Goal: Task Accomplishment & Management: Complete application form

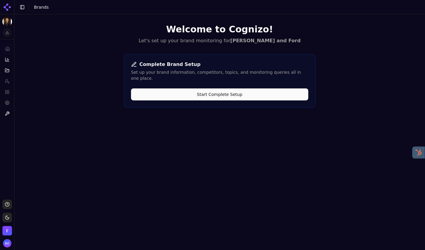
click at [208, 90] on button "Start Complete Setup" at bounding box center [219, 95] width 177 height 12
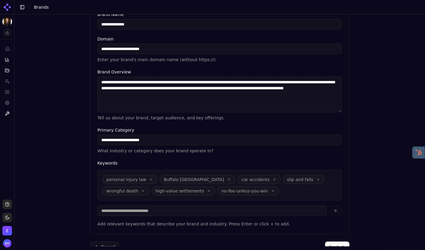
scroll to position [114, 0]
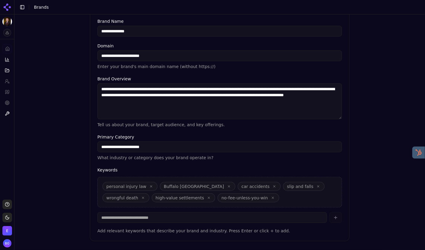
click at [203, 150] on input "**********" at bounding box center [219, 147] width 244 height 11
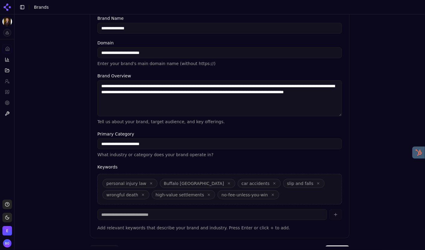
scroll to position [119, 0]
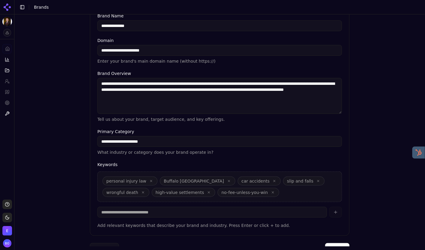
click at [101, 143] on input "**********" at bounding box center [219, 141] width 244 height 11
type input "**********"
click at [150, 183] on button "button" at bounding box center [151, 181] width 5 height 5
click at [222, 193] on icon "button" at bounding box center [224, 193] width 4 height 4
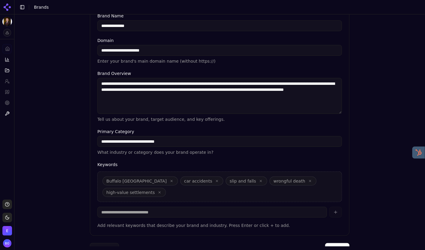
click at [170, 182] on icon "button" at bounding box center [172, 182] width 4 height 4
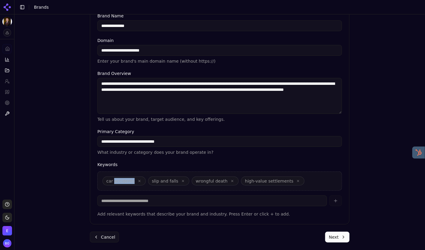
click at [131, 182] on span "car accidents" at bounding box center [120, 181] width 28 height 6
click at [138, 182] on icon "button" at bounding box center [140, 182] width 4 height 4
click at [138, 182] on button "button" at bounding box center [137, 181] width 5 height 5
click at [138, 182] on span "wrongful death" at bounding box center [125, 181] width 47 height 9
click at [141, 182] on icon "button" at bounding box center [143, 182] width 4 height 4
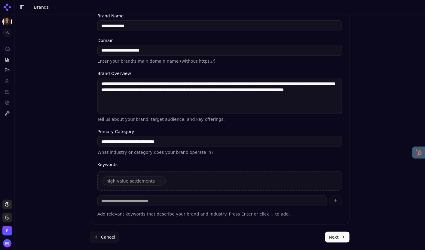
click at [159, 181] on icon "button" at bounding box center [160, 182] width 2 height 2
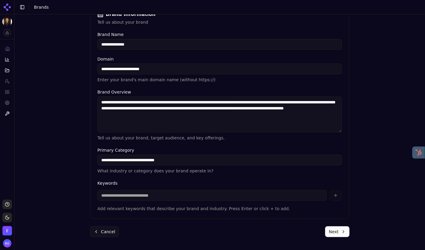
click at [157, 198] on input at bounding box center [211, 195] width 229 height 11
type input "**********"
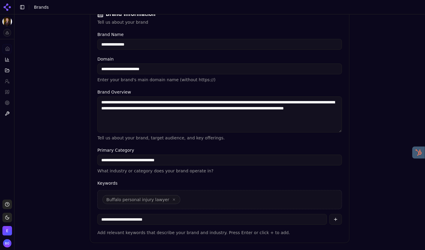
type input "**********"
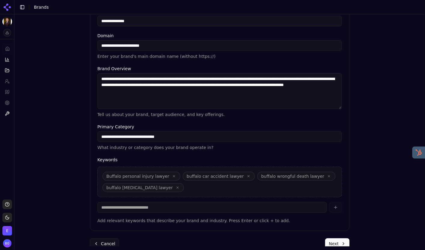
scroll to position [136, 0]
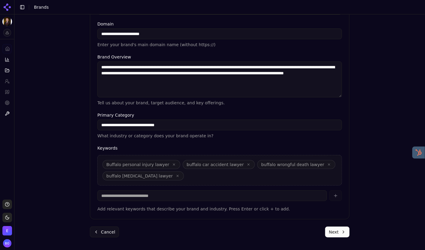
click at [334, 235] on button "Next" at bounding box center [337, 232] width 24 height 11
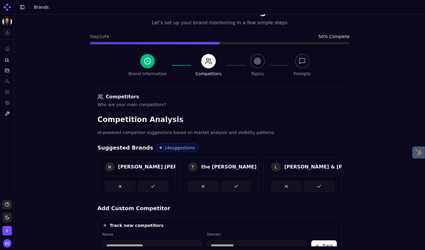
scroll to position [135, 0]
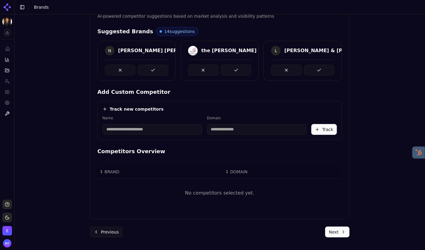
click at [335, 232] on button "Next" at bounding box center [337, 232] width 24 height 11
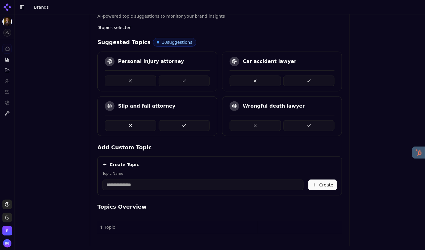
click at [132, 80] on button at bounding box center [130, 81] width 51 height 11
click at [133, 126] on button at bounding box center [130, 125] width 51 height 11
click at [133, 82] on button at bounding box center [130, 81] width 51 height 11
click at [133, 82] on div at bounding box center [157, 81] width 105 height 11
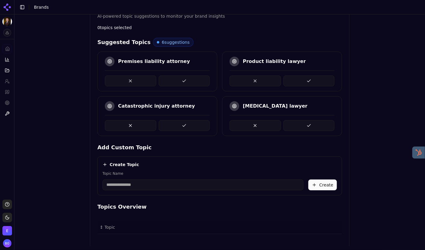
click at [133, 82] on button at bounding box center [130, 81] width 51 height 11
click at [133, 82] on div at bounding box center [157, 81] width 105 height 11
click at [133, 82] on button at bounding box center [130, 81] width 51 height 11
click at [133, 82] on div at bounding box center [157, 81] width 105 height 11
click at [133, 82] on button at bounding box center [130, 81] width 51 height 11
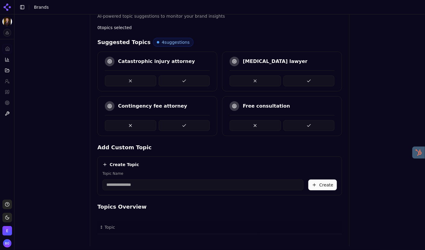
click at [133, 82] on button at bounding box center [130, 81] width 51 height 11
click at [133, 82] on div at bounding box center [157, 81] width 105 height 11
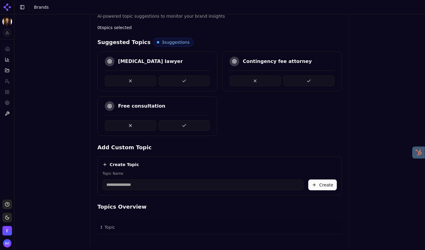
click at [148, 186] on input "Topic Name" at bounding box center [202, 185] width 201 height 11
type input "**********"
click at [328, 184] on button "Create" at bounding box center [322, 185] width 29 height 11
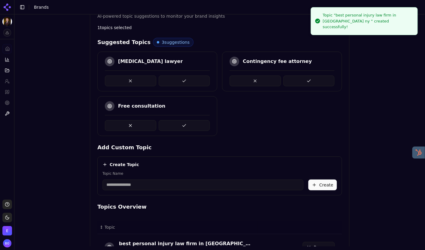
click at [187, 185] on input "Topic Name" at bounding box center [202, 185] width 201 height 11
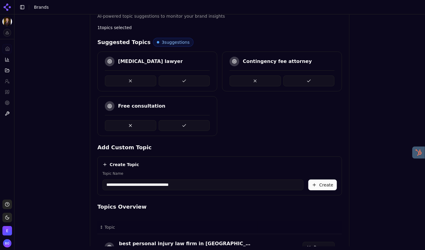
type input "**********"
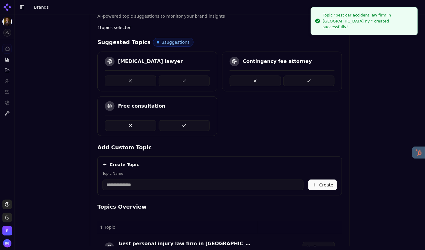
click at [164, 185] on input "Topic Name" at bounding box center [202, 185] width 201 height 11
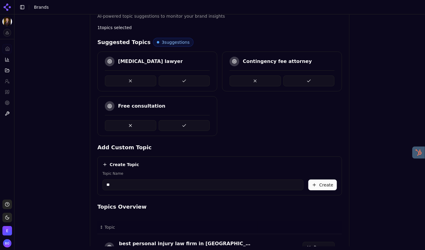
type input "*"
type input "**********"
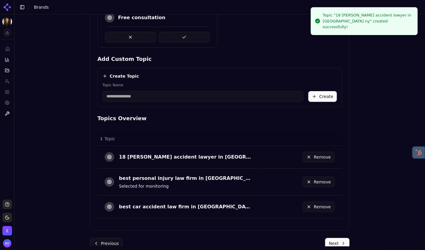
scroll to position [234, 0]
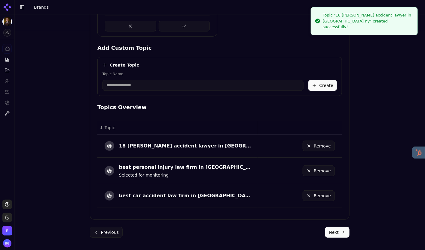
click at [179, 84] on input "Topic Name" at bounding box center [202, 85] width 201 height 11
click at [213, 65] on div "Create Topic" at bounding box center [219, 65] width 234 height 6
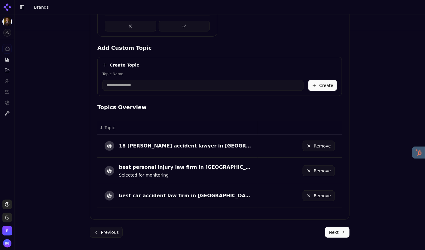
click at [150, 90] on input "Topic Name" at bounding box center [202, 85] width 201 height 11
click at [193, 65] on div "Create Topic" at bounding box center [219, 65] width 234 height 6
click at [174, 82] on input "Topic Name" at bounding box center [202, 85] width 201 height 11
type input "*"
type input "**********"
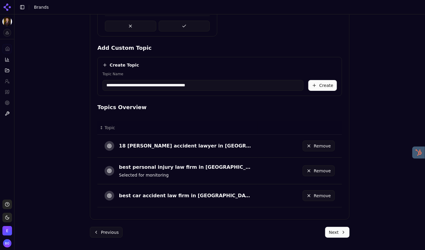
click at [317, 85] on button "Create" at bounding box center [322, 85] width 29 height 11
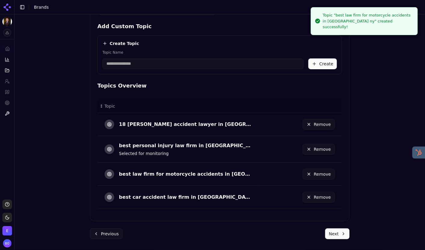
click at [336, 230] on button "Next" at bounding box center [337, 234] width 24 height 11
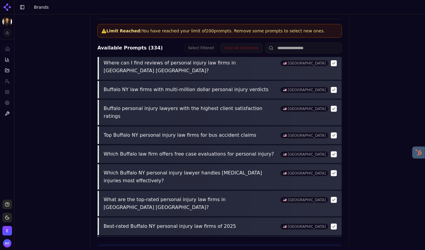
scroll to position [252, 0]
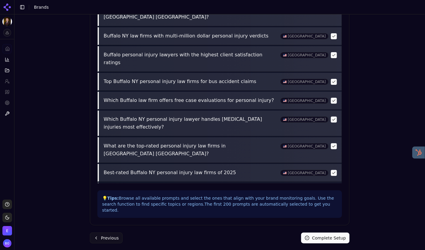
click at [323, 235] on button "Complete Setup" at bounding box center [325, 238] width 48 height 11
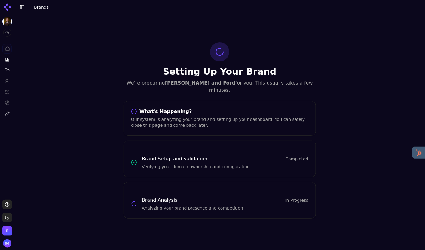
scroll to position [0, 0]
